Goal: Book appointment/travel/reservation

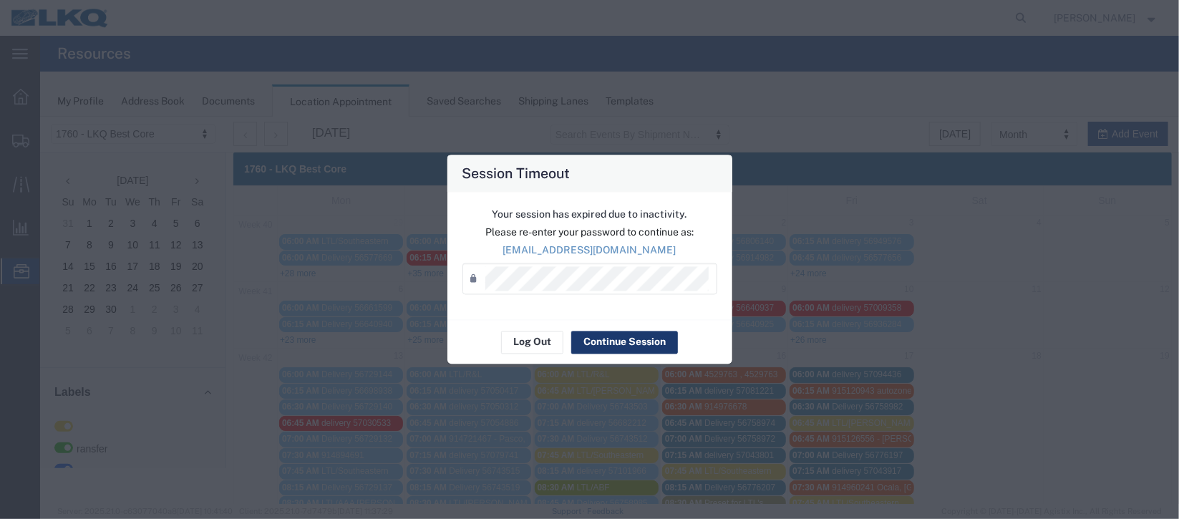
scroll to position [321, 0]
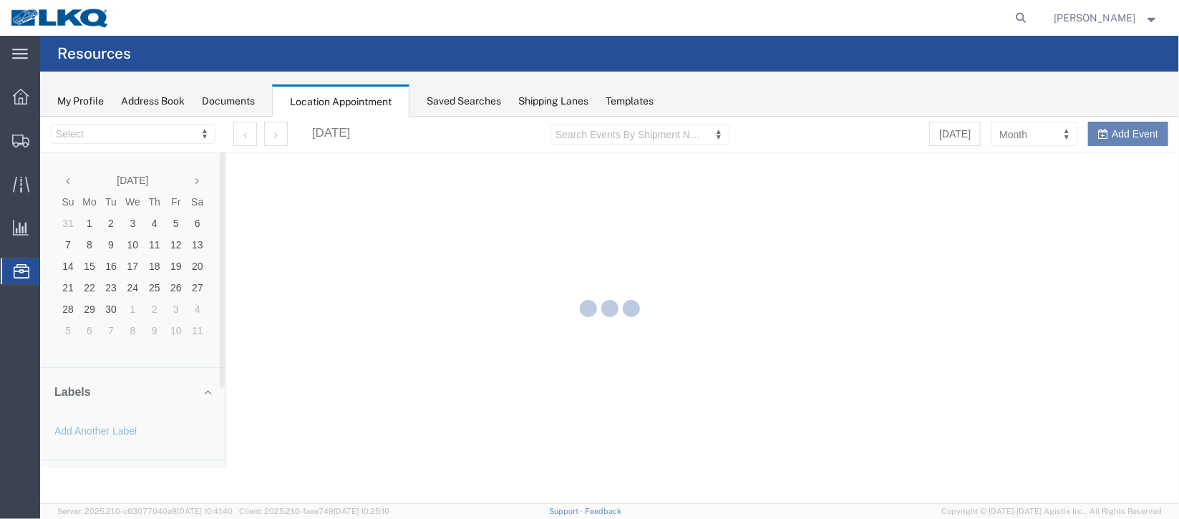
select select "27634"
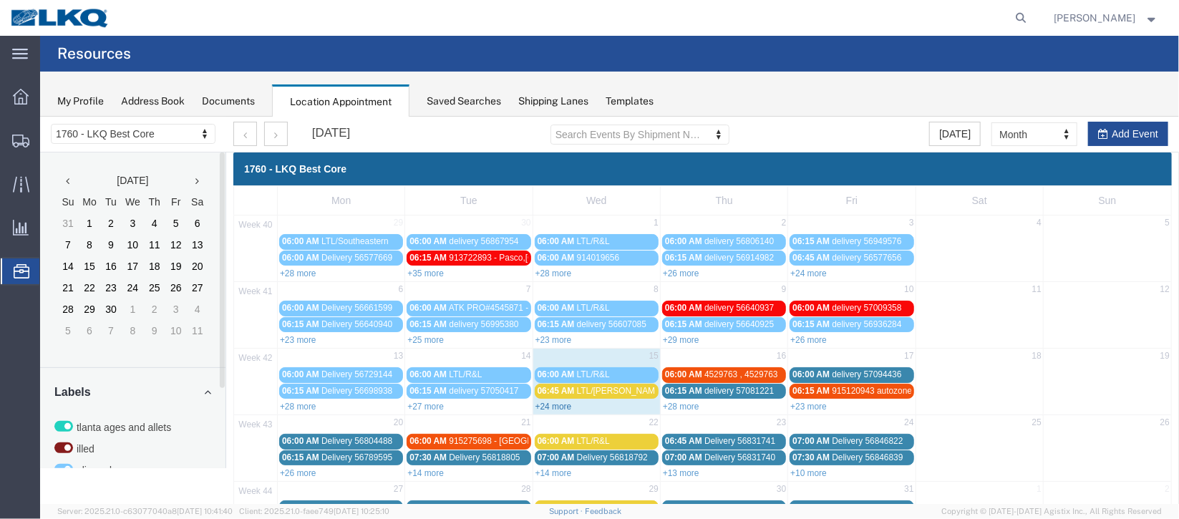
click at [555, 402] on link "+24 more" at bounding box center [553, 406] width 36 height 10
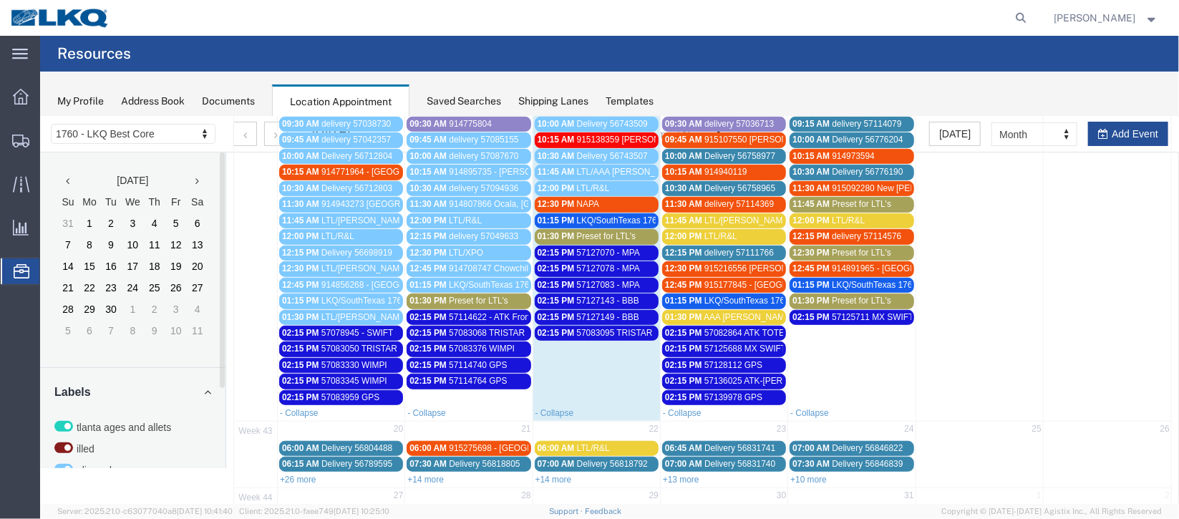
scroll to position [229, 0]
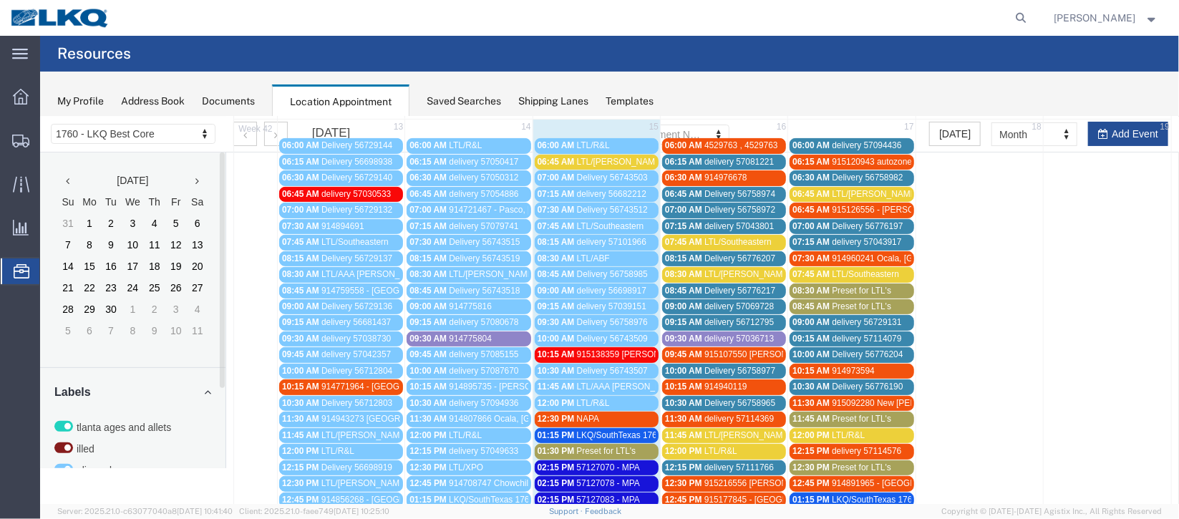
click at [586, 413] on div "12:30 PM NAPA" at bounding box center [596, 418] width 118 height 11
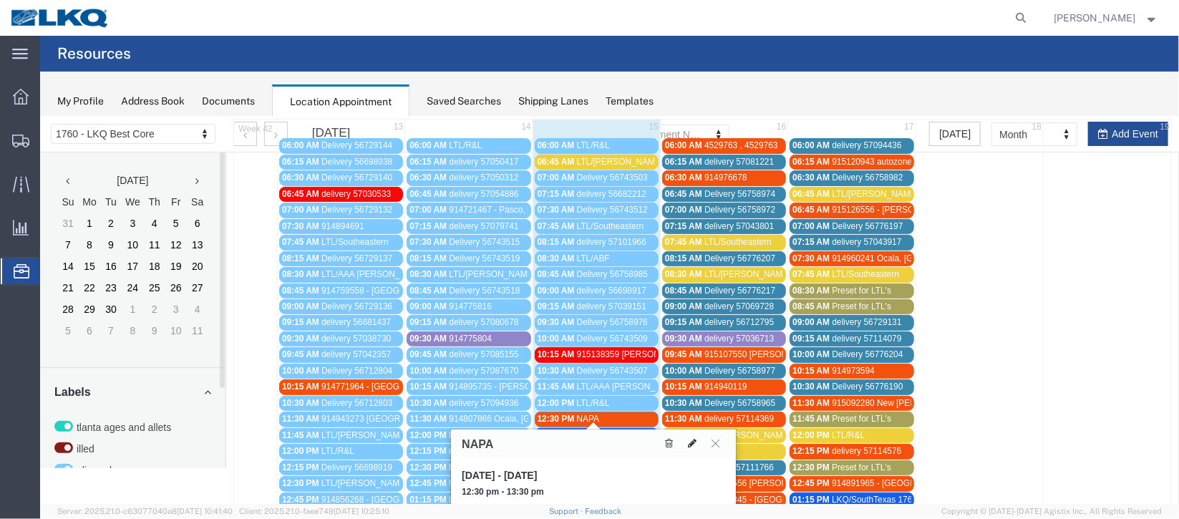
click at [695, 435] on button at bounding box center [691, 442] width 20 height 15
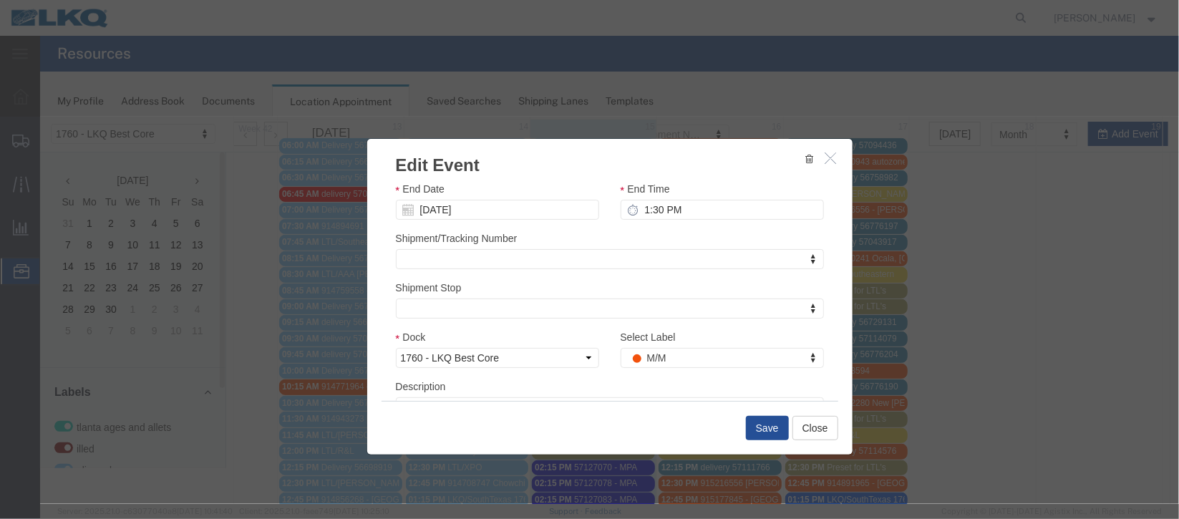
scroll to position [175, 0]
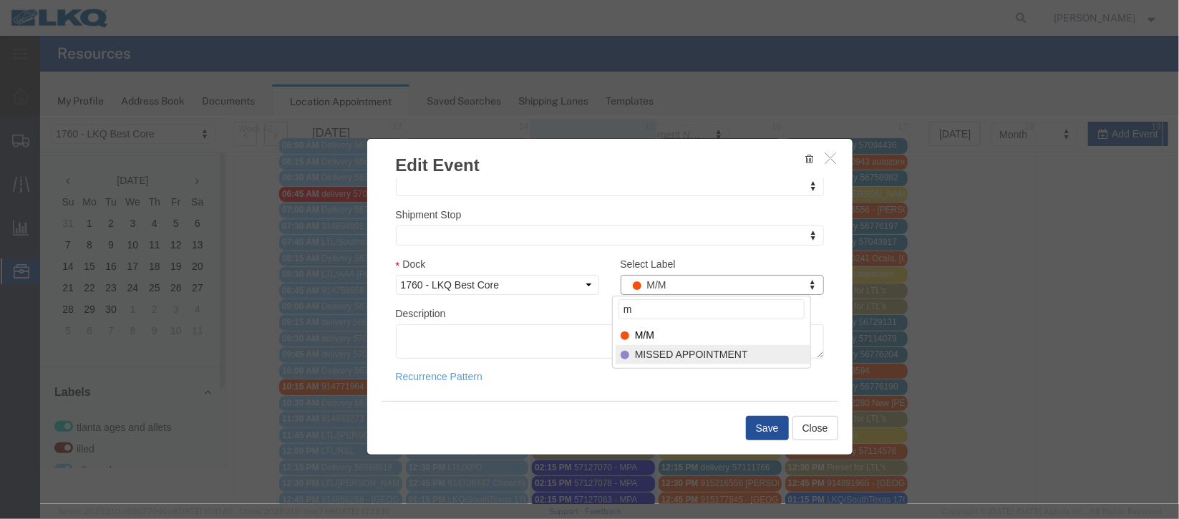
type input "m"
select select "100"
click at [736, 435] on div "Save Close" at bounding box center [609, 427] width 457 height 54
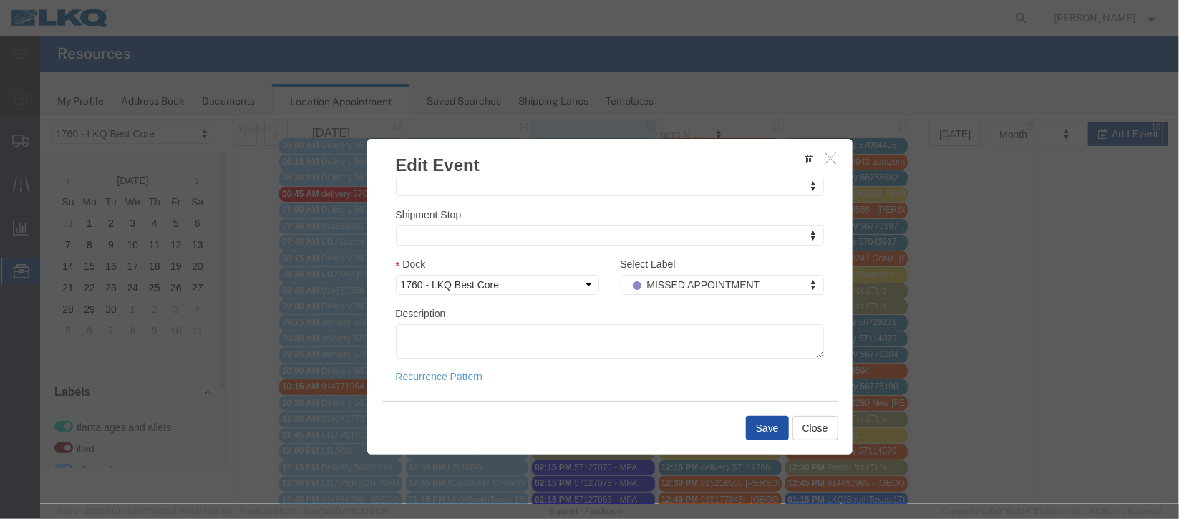
click at [757, 430] on button "Save" at bounding box center [766, 427] width 43 height 24
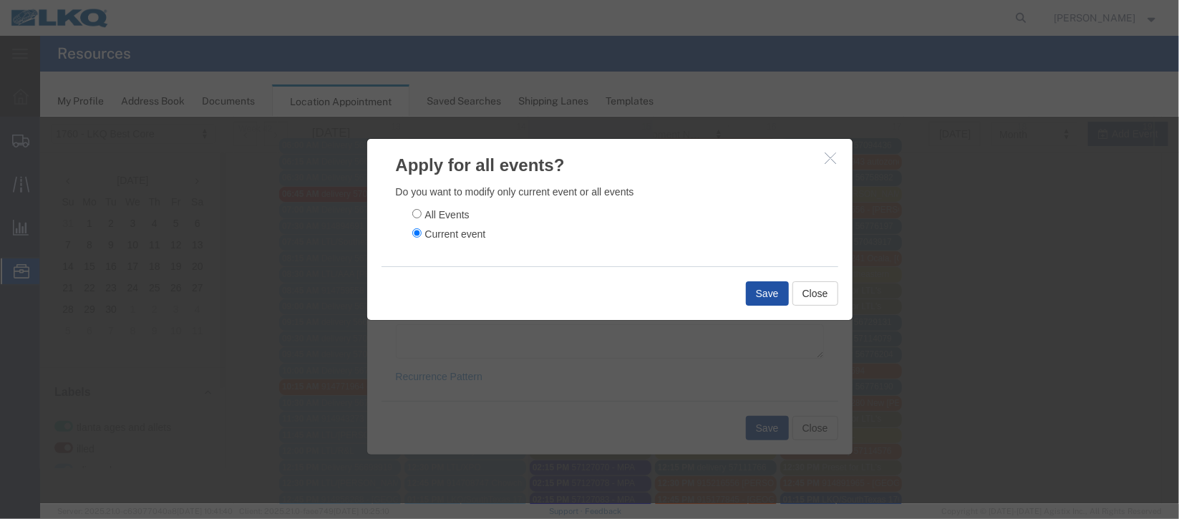
click at [768, 299] on button "Save" at bounding box center [766, 293] width 43 height 24
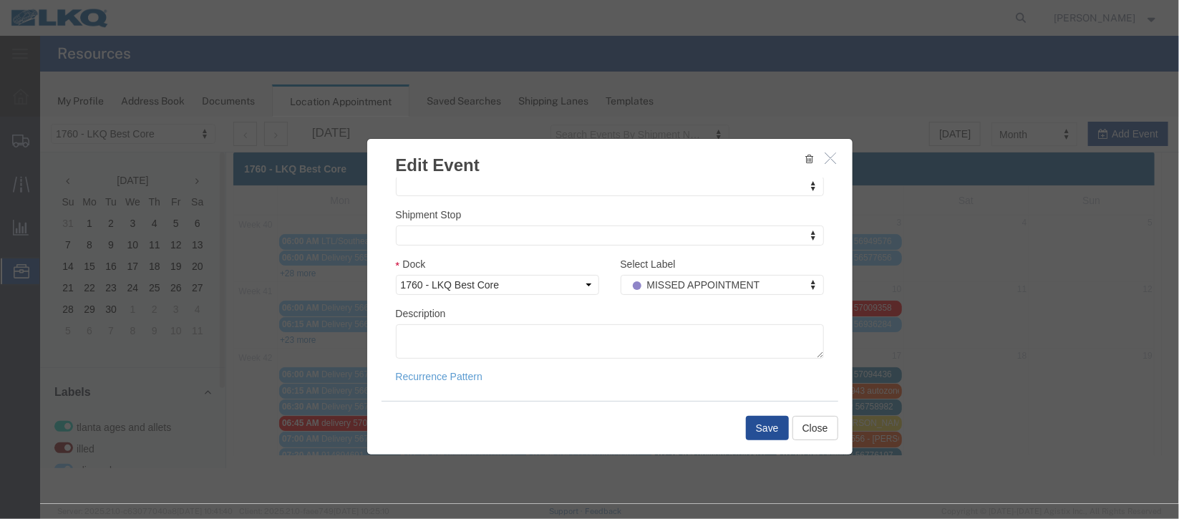
scroll to position [0, 0]
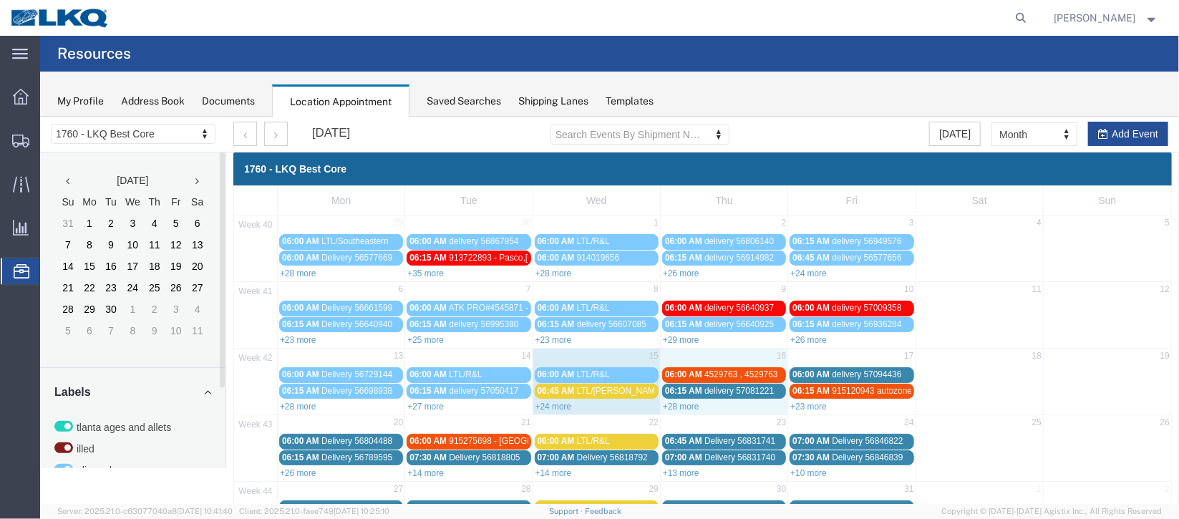
click at [666, 398] on div "+28 more" at bounding box center [723, 405] width 127 height 14
select select "1"
select select
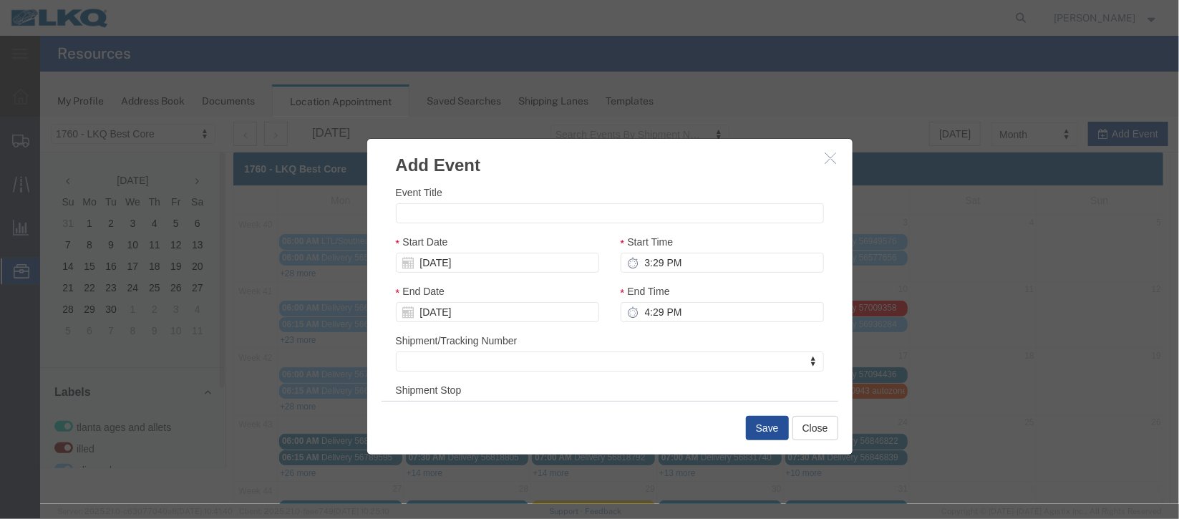
click at [828, 160] on icon "button" at bounding box center [829, 157] width 11 height 12
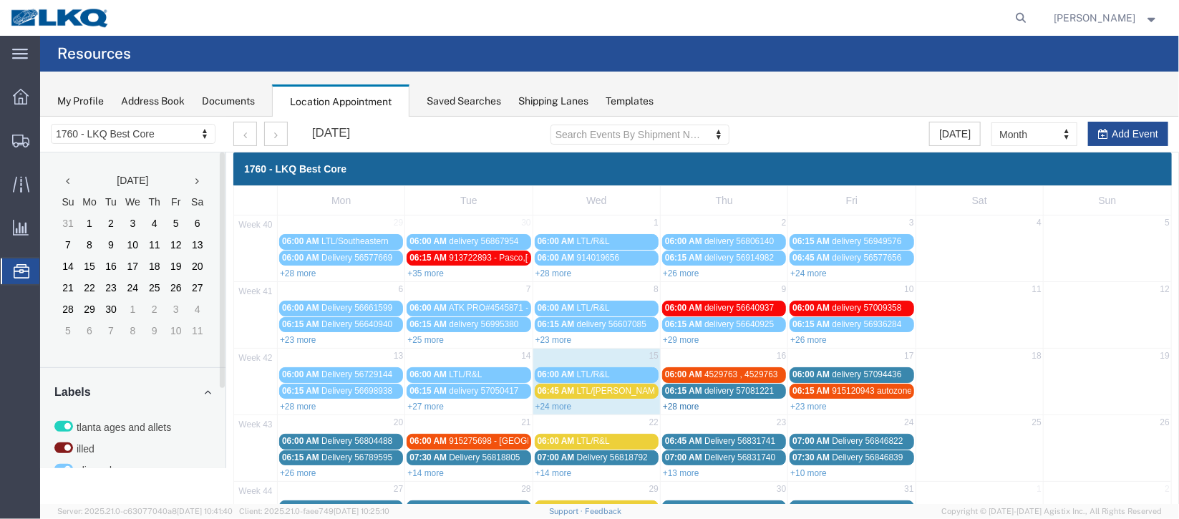
click at [678, 406] on link "+28 more" at bounding box center [680, 406] width 36 height 10
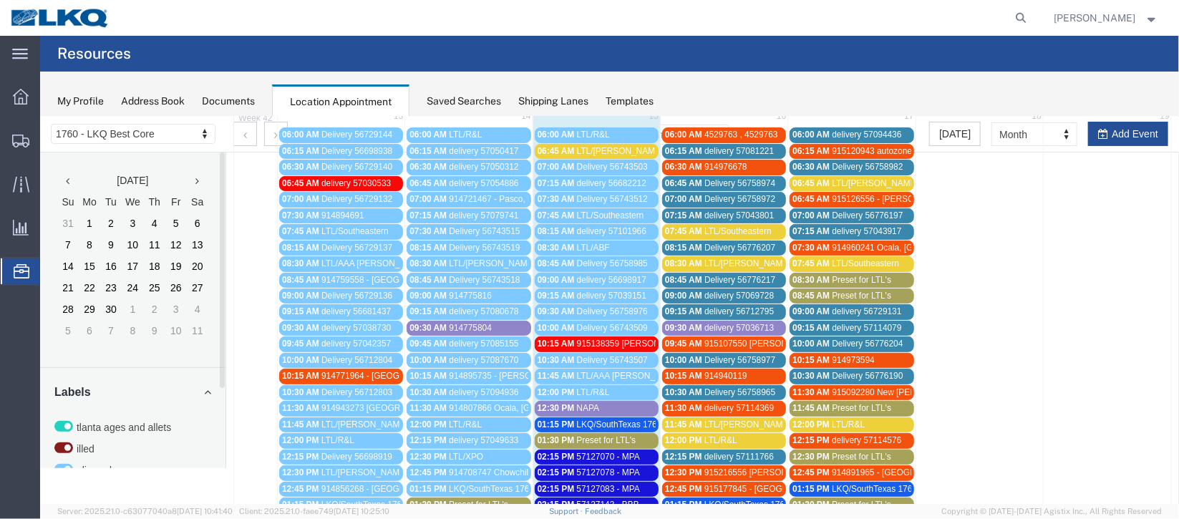
scroll to position [214, 0]
